Goal: Information Seeking & Learning: Learn about a topic

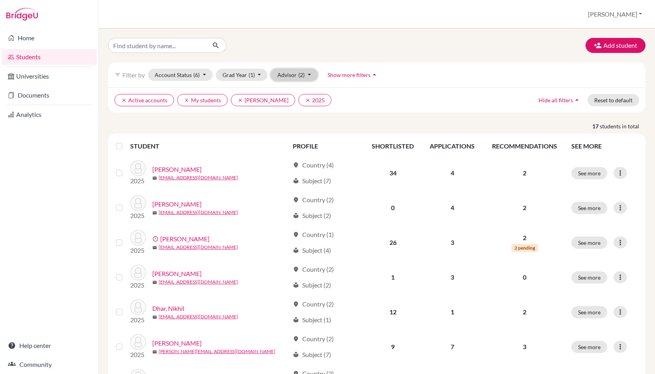
click at [294, 77] on button "Advisor (2)" at bounding box center [294, 75] width 47 height 12
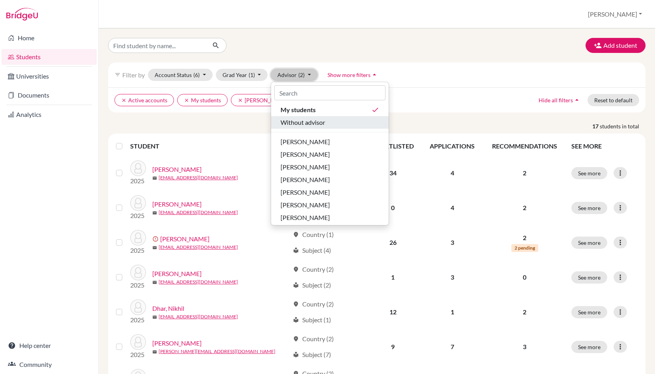
scroll to position [153, 0]
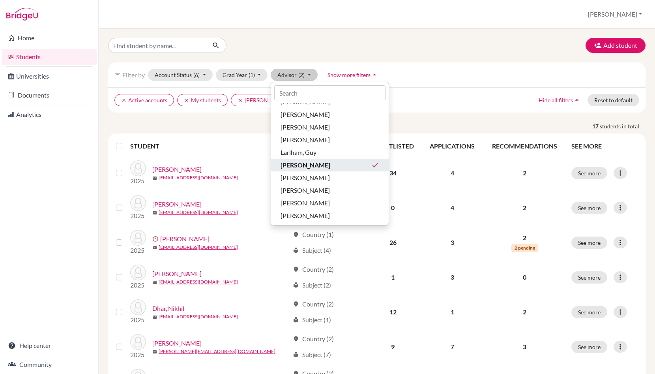
click at [305, 165] on span "[PERSON_NAME]" at bounding box center [306, 164] width 50 height 9
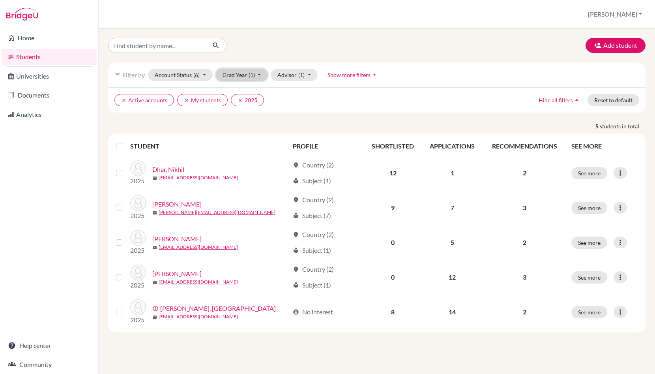
click at [244, 74] on button "Grad Year (1)" at bounding box center [242, 75] width 52 height 12
click at [242, 89] on div "2026" at bounding box center [240, 91] width 28 height 9
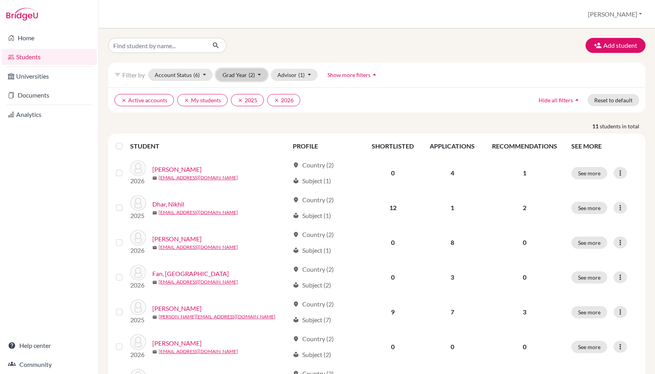
click at [243, 77] on button "Grad Year (2)" at bounding box center [242, 75] width 52 height 12
click at [240, 101] on div "2025 done" at bounding box center [240, 103] width 28 height 9
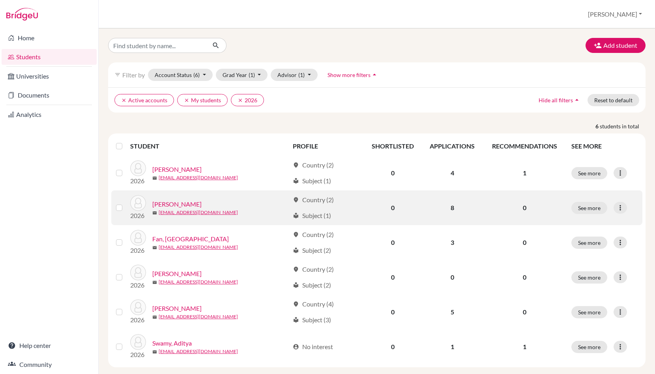
click at [234, 201] on div "[PERSON_NAME]" at bounding box center [220, 203] width 137 height 9
click at [584, 209] on button "See more" at bounding box center [589, 208] width 36 height 12
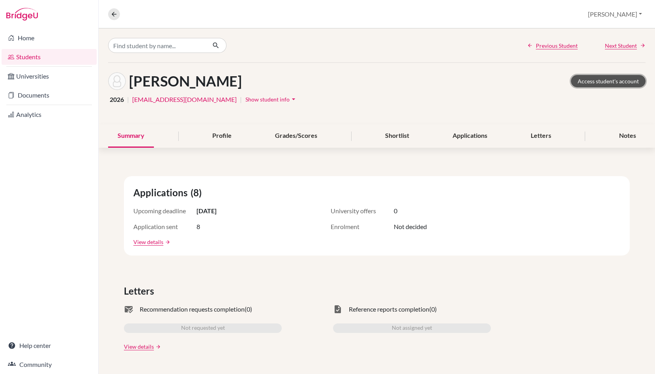
click at [597, 80] on link "Access student's account" at bounding box center [608, 81] width 75 height 12
